Goal: Check status: Check status

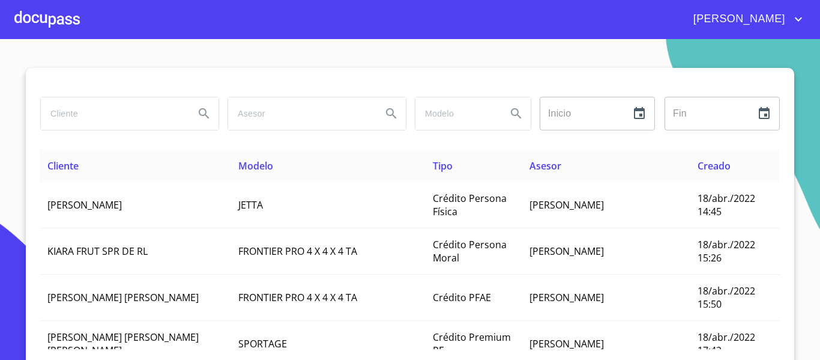
click at [155, 120] on input "search" at bounding box center [113, 113] width 144 height 32
type input "[PERSON_NAME]"
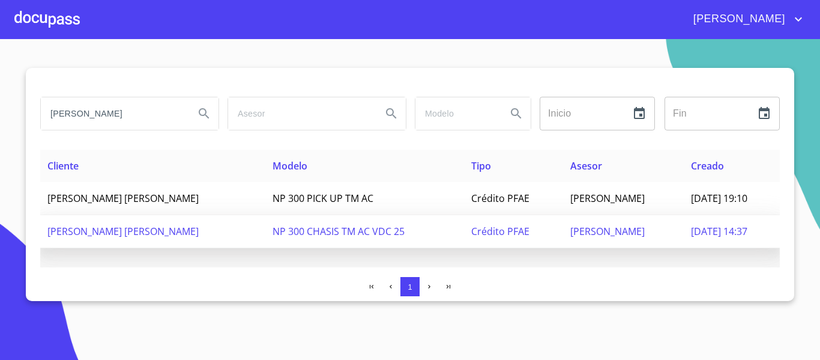
click at [297, 229] on span "NP 300 CHASIS TM AC VDC 25" at bounding box center [339, 231] width 132 height 13
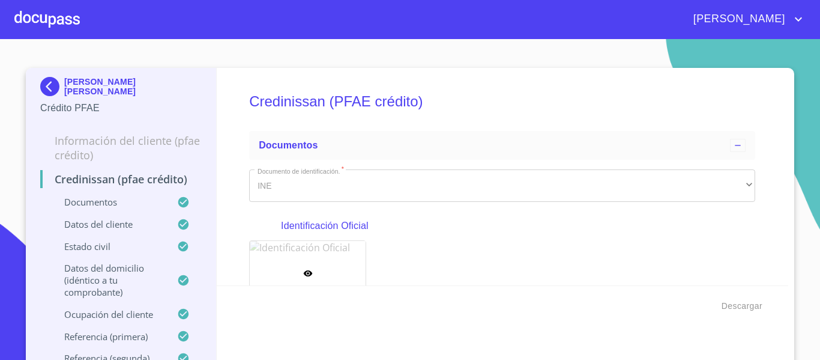
click at [37, 19] on div at bounding box center [46, 19] width 65 height 38
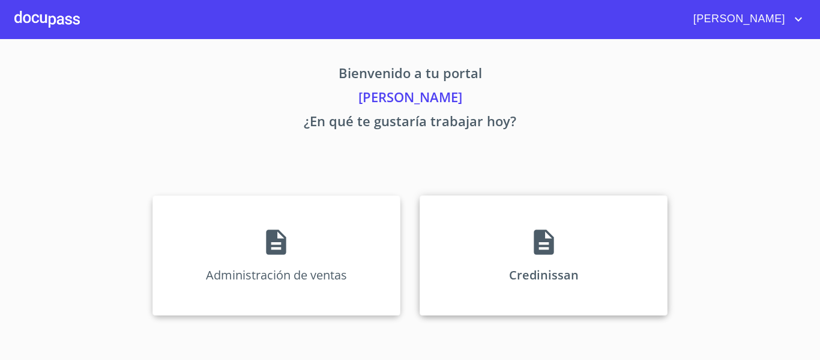
click at [478, 267] on div "Credinissan" at bounding box center [544, 255] width 248 height 120
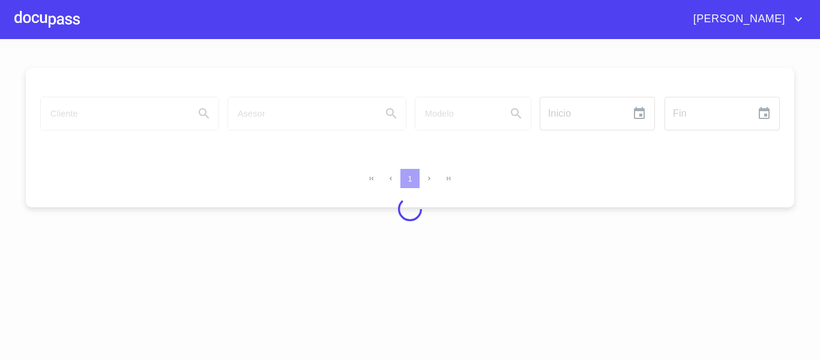
drag, startPoint x: 126, startPoint y: 47, endPoint x: 120, endPoint y: 35, distance: 13.4
click at [124, 44] on section "Inicio ​ Fin ​ 1" at bounding box center [410, 199] width 820 height 321
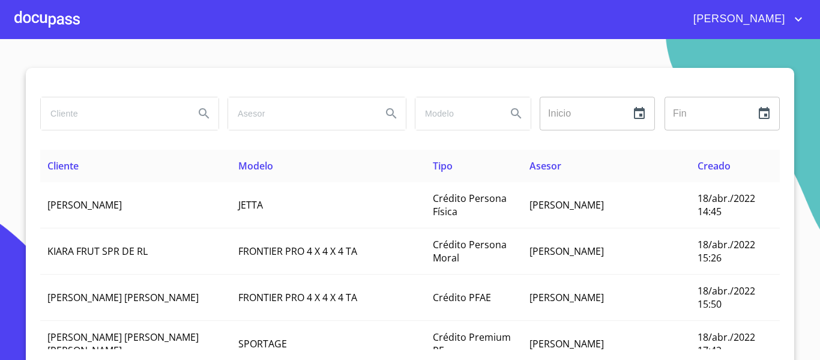
click at [95, 113] on input "search" at bounding box center [113, 113] width 144 height 32
type input "o"
type input "[PERSON_NAME]"
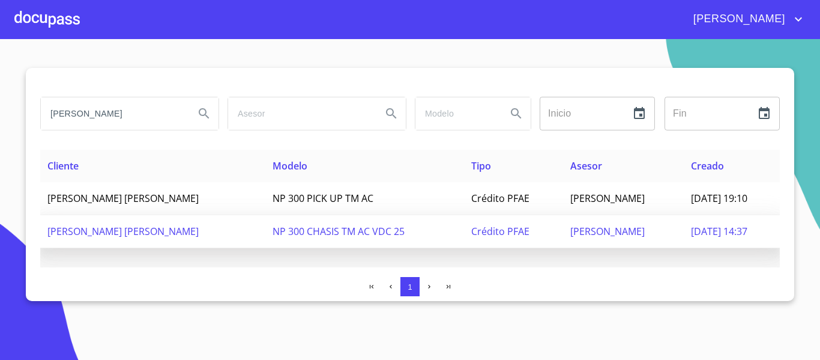
click at [691, 232] on span "[DATE] 14:37" at bounding box center [719, 231] width 56 height 13
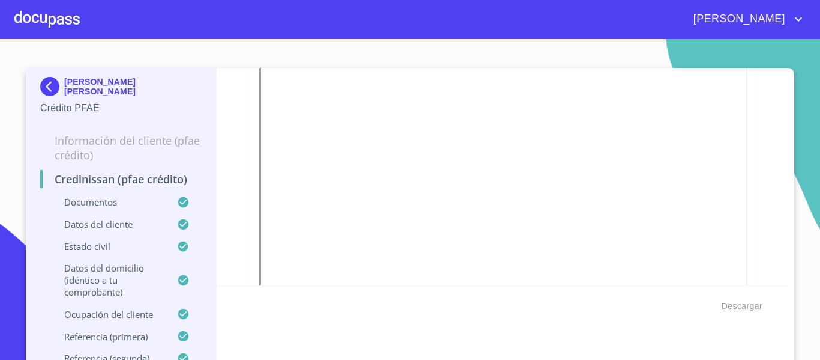
scroll to position [1319, 0]
